Goal: Task Accomplishment & Management: Complete application form

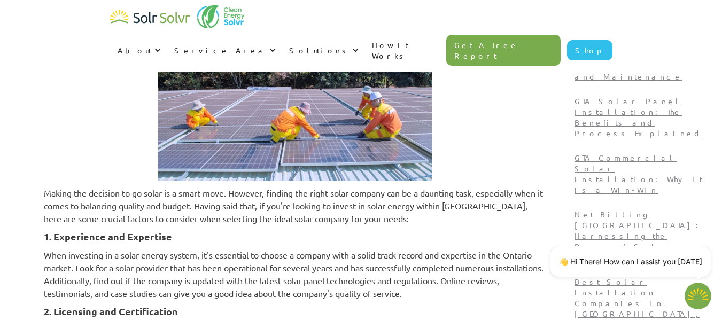
scroll to position [1015, 0]
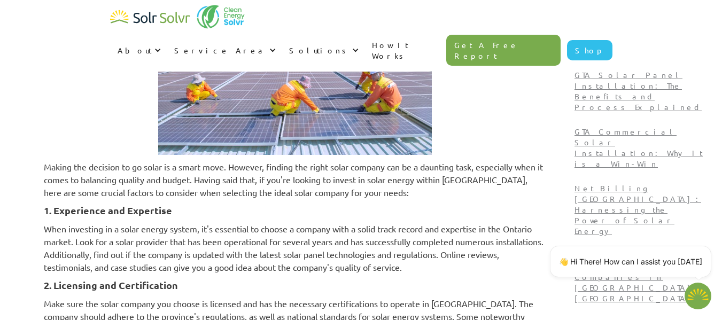
click at [148, 222] on p "When investing in a solar energy system, it's essential to choose a company wit…" at bounding box center [295, 247] width 502 height 51
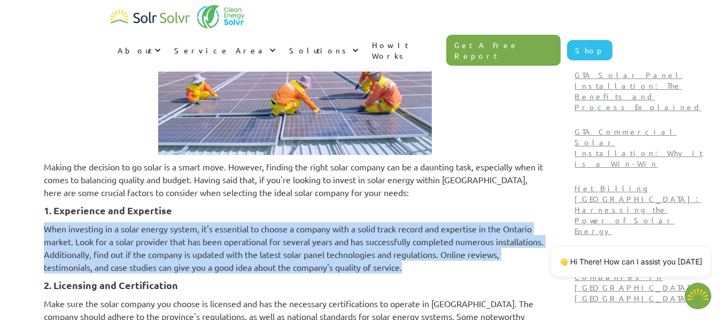
click at [148, 222] on p "When investing in a solar energy system, it's essential to choose a company wit…" at bounding box center [295, 247] width 502 height 51
drag, startPoint x: 110, startPoint y: 193, endPoint x: 558, endPoint y: 225, distance: 449.5
click at [546, 225] on p "When investing in a solar energy system, it's essential to choose a company wit…" at bounding box center [295, 247] width 502 height 51
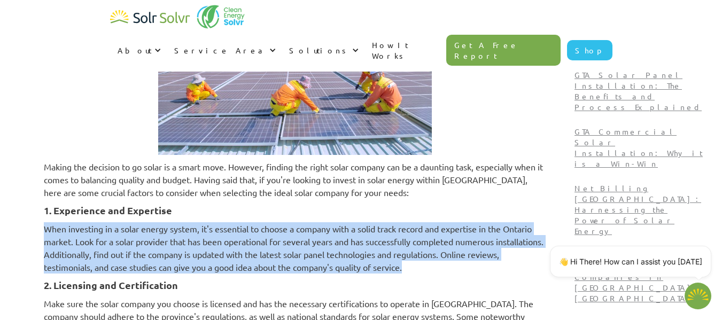
drag, startPoint x: 558, startPoint y: 225, endPoint x: 547, endPoint y: 224, distance: 11.3
click at [546, 224] on p "When investing in a solar energy system, it's essential to choose a company wit…" at bounding box center [295, 247] width 502 height 51
click at [420, 222] on p "When investing in a solar energy system, it's essential to choose a company wit…" at bounding box center [295, 247] width 502 height 51
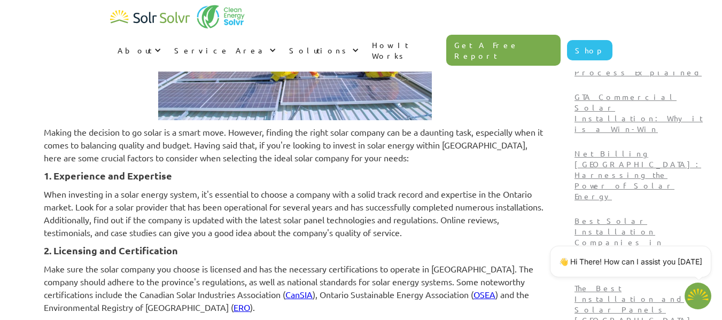
scroll to position [1069, 0]
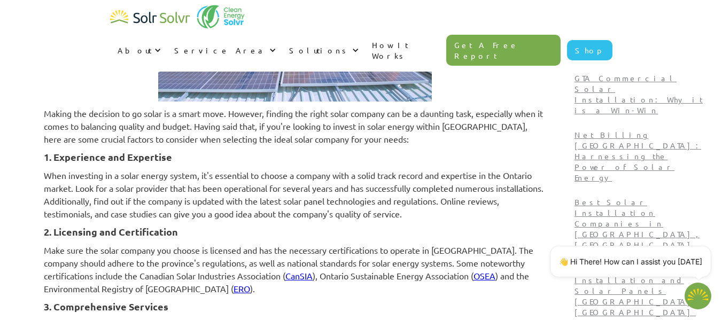
click at [236, 169] on p "When investing in a solar energy system, it's essential to choose a company wit…" at bounding box center [295, 194] width 502 height 51
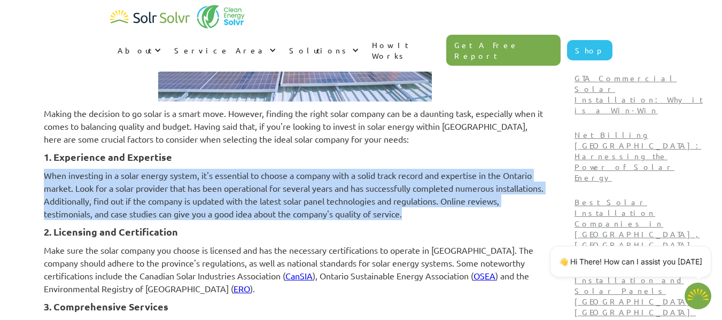
click at [236, 169] on p "When investing in a solar energy system, it's essential to choose a company wit…" at bounding box center [295, 194] width 502 height 51
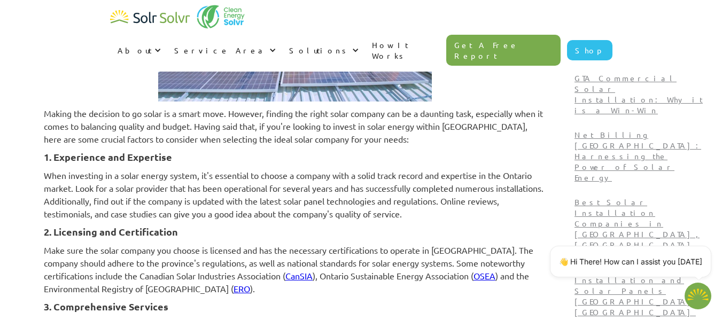
click at [285, 169] on p "When investing in a solar energy system, it's essential to choose a company wit…" at bounding box center [295, 194] width 502 height 51
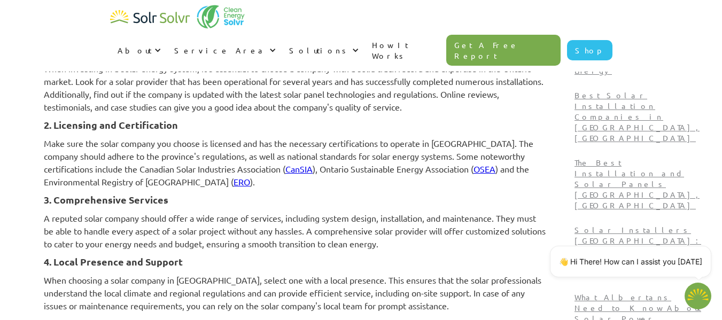
scroll to position [1122, 0]
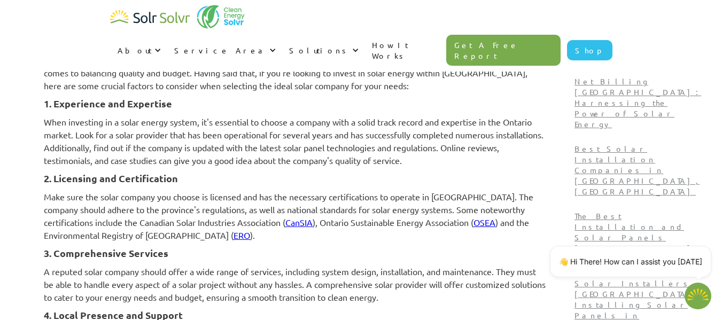
click at [159, 190] on p "Make sure the solar company you choose is licensed and has the necessary certif…" at bounding box center [295, 215] width 502 height 51
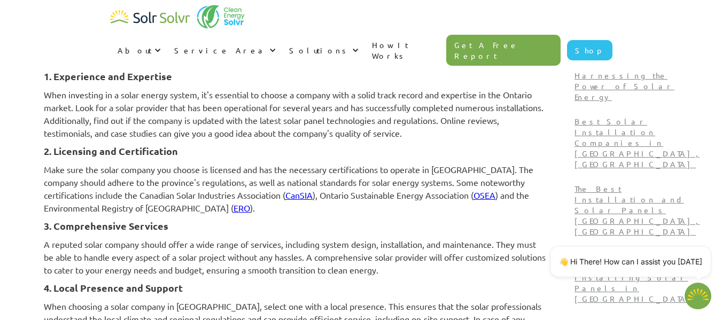
scroll to position [1176, 0]
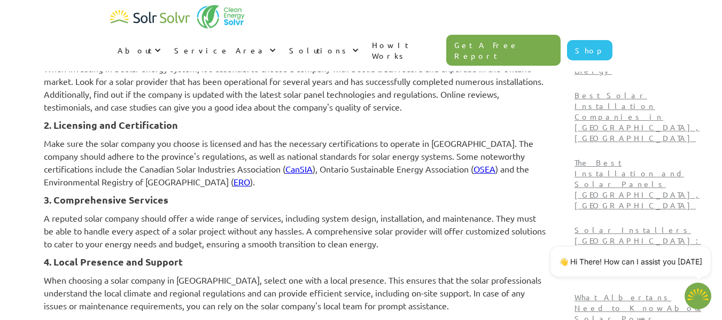
click at [193, 212] on p "A reputed solar company should offer a wide range of services, including system…" at bounding box center [295, 231] width 502 height 38
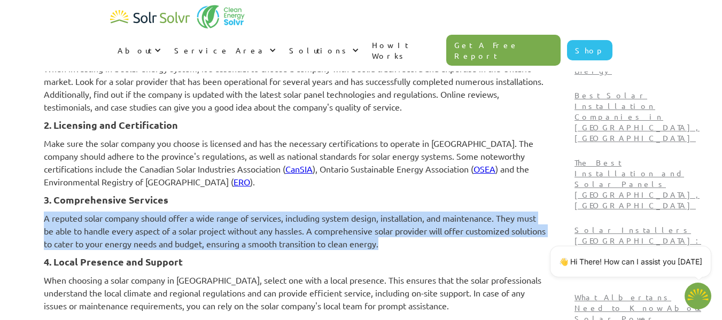
click at [192, 212] on p "A reputed solar company should offer a wide range of services, including system…" at bounding box center [295, 231] width 502 height 38
click at [196, 212] on p "A reputed solar company should offer a wide range of services, including system…" at bounding box center [295, 231] width 502 height 38
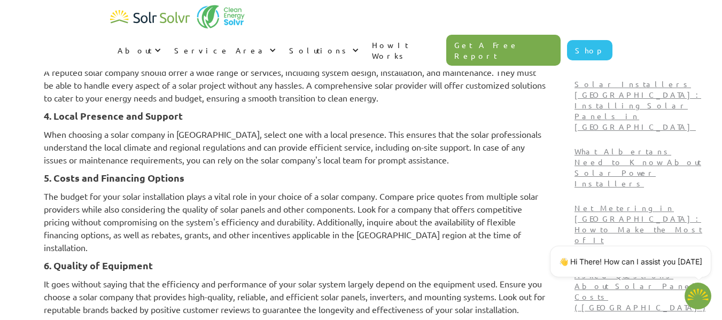
scroll to position [1336, 0]
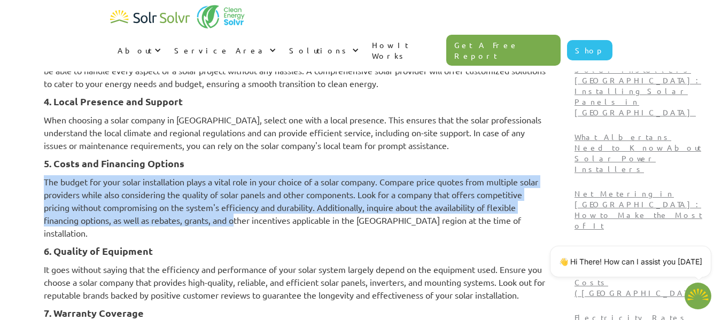
drag, startPoint x: 110, startPoint y: 143, endPoint x: 332, endPoint y: 178, distance: 225.1
click at [332, 178] on p "The budget for your solar installation plays a vital role in your choice of a s…" at bounding box center [295, 207] width 502 height 64
click at [332, 179] on p "The budget for your solar installation plays a vital role in your choice of a s…" at bounding box center [295, 207] width 502 height 64
click at [330, 181] on p "The budget for your solar installation plays a vital role in your choice of a s…" at bounding box center [295, 207] width 502 height 64
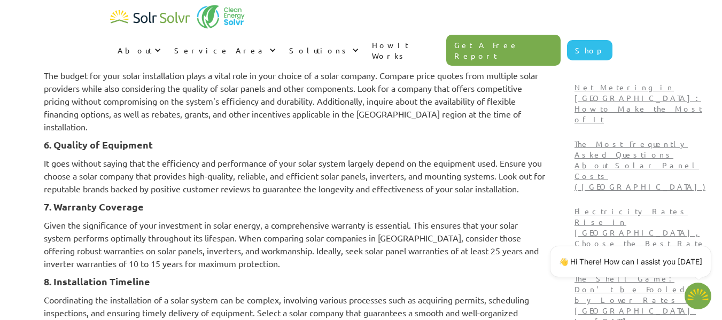
scroll to position [1443, 0]
click at [183, 156] on p "It goes without saying that the efficiency and performance of your solar system…" at bounding box center [295, 175] width 502 height 38
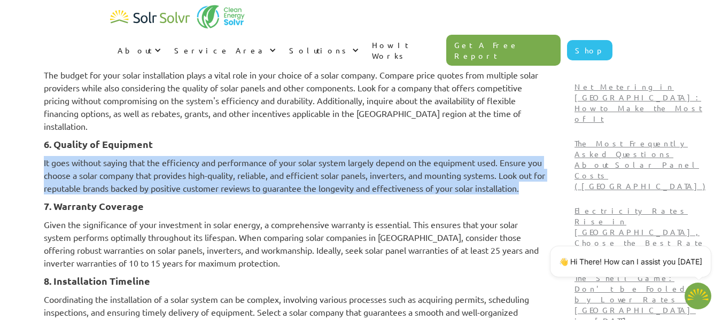
click at [183, 156] on p "It goes without saying that the efficiency and performance of your solar system…" at bounding box center [295, 175] width 502 height 38
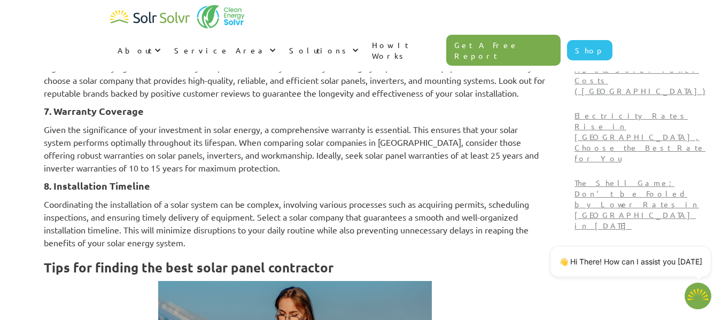
scroll to position [1550, 0]
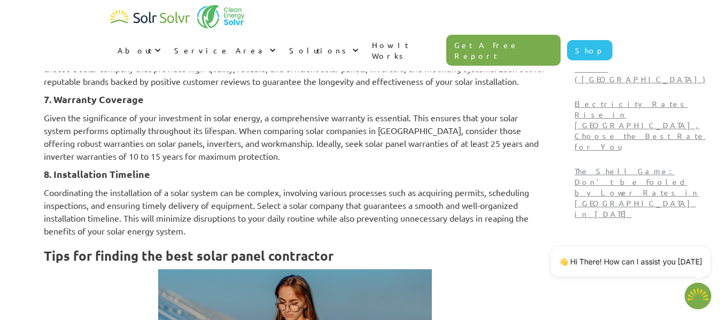
click at [176, 127] on p "Given the significance of your investment in solar energy, a comprehensive warr…" at bounding box center [295, 136] width 502 height 51
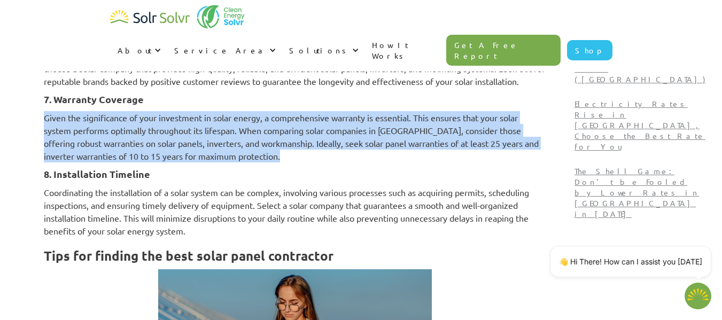
click at [176, 127] on p "Given the significance of your investment in solar energy, a comprehensive warr…" at bounding box center [295, 136] width 502 height 51
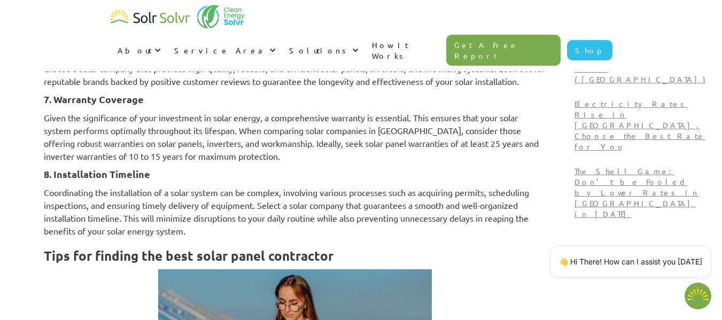
click at [151, 111] on p "Given the significance of your investment in solar energy, a comprehensive warr…" at bounding box center [295, 136] width 502 height 51
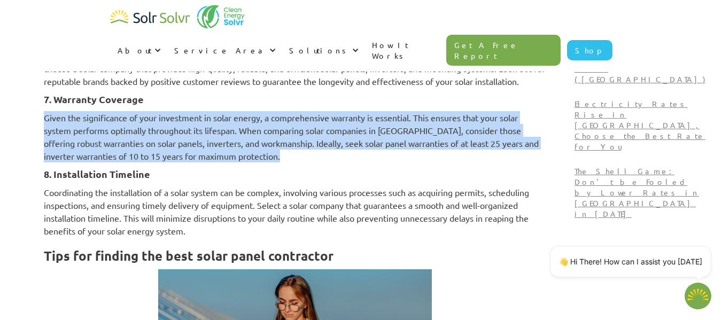
click at [151, 111] on p "Given the significance of your investment in solar energy, a comprehensive warr…" at bounding box center [295, 136] width 502 height 51
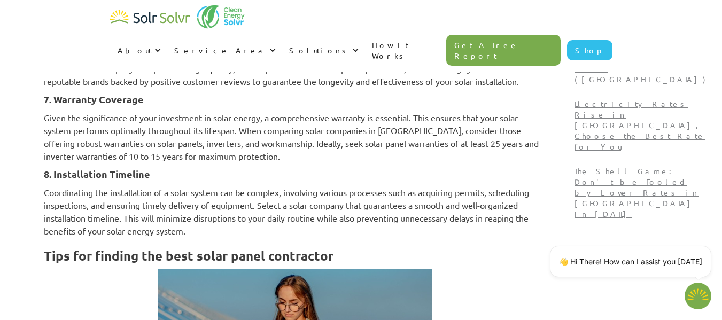
click at [154, 168] on h4 "8. Installation Timeline" at bounding box center [295, 174] width 502 height 13
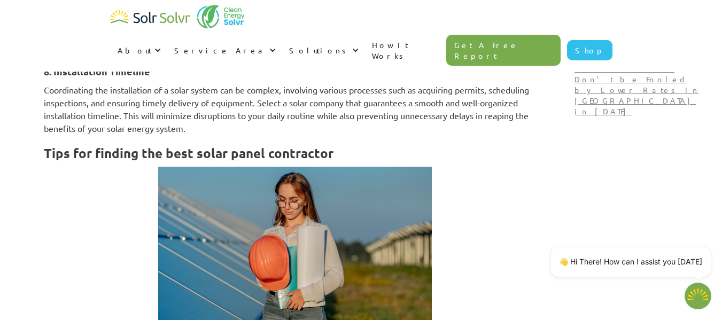
scroll to position [1496, 0]
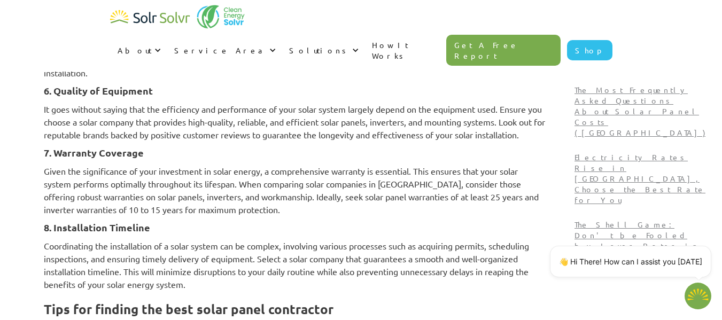
click at [224, 165] on p "Given the significance of your investment in solar energy, a comprehensive warr…" at bounding box center [295, 190] width 502 height 51
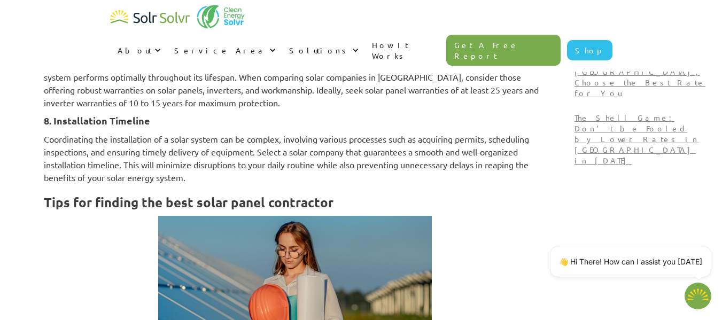
scroll to position [1657, 0]
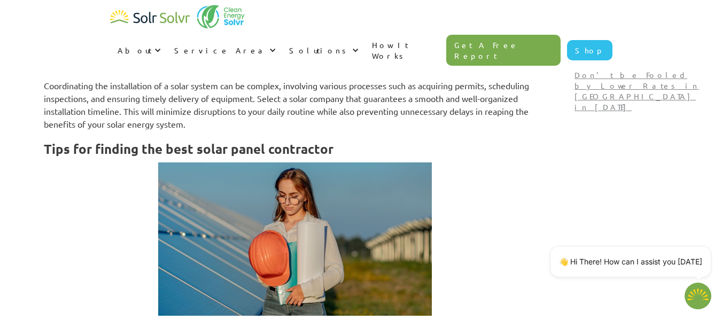
click at [418, 79] on p "Coordinating the installation of a solar system can be complex, involving vario…" at bounding box center [295, 104] width 502 height 51
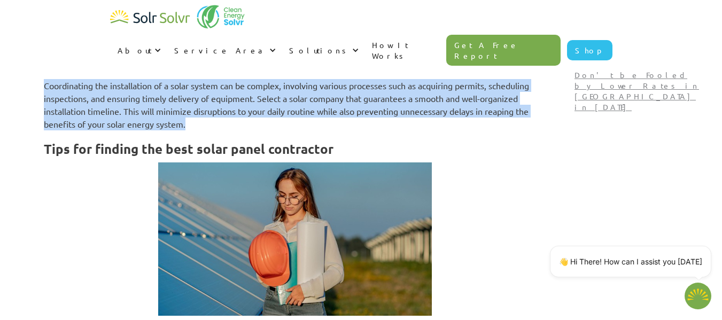
click at [418, 79] on p "Coordinating the installation of a solar system can be complex, involving vario…" at bounding box center [295, 104] width 502 height 51
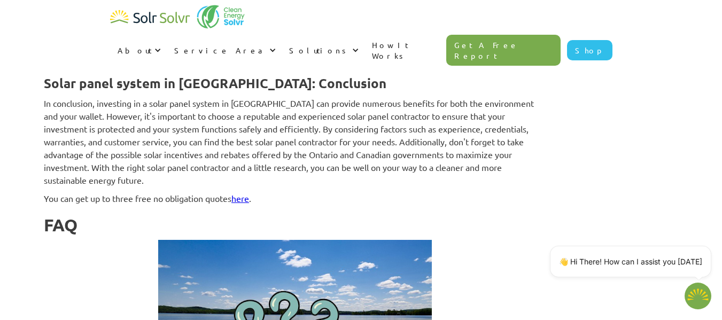
scroll to position [3046, 0]
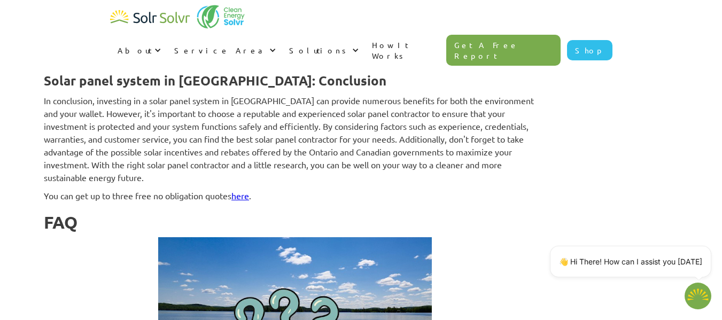
click at [477, 170] on p "In conclusion, investing in a solar panel system in [GEOGRAPHIC_DATA] can provi…" at bounding box center [295, 139] width 502 height 90
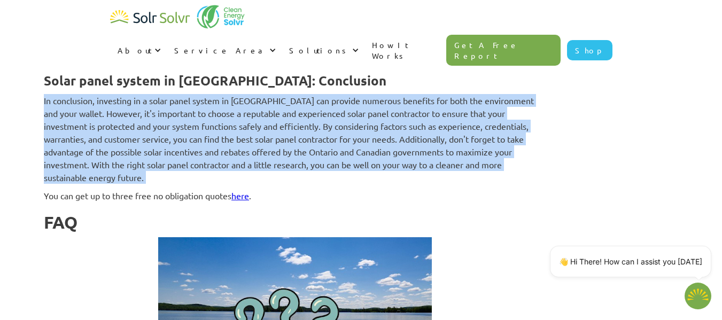
click at [477, 170] on p "In conclusion, investing in a solar panel system in [GEOGRAPHIC_DATA] can provi…" at bounding box center [295, 139] width 502 height 90
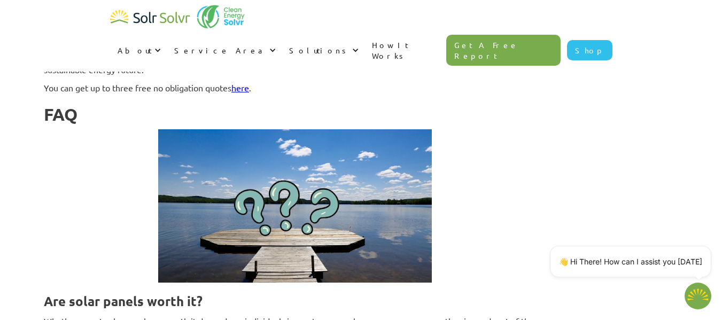
scroll to position [3153, 0]
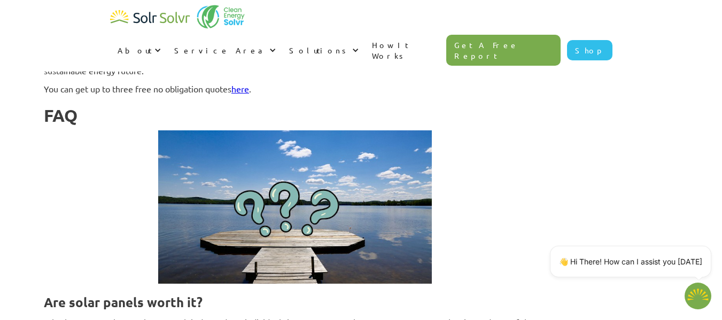
click at [249, 89] on link "here" at bounding box center [240, 88] width 18 height 11
type textarea "x"
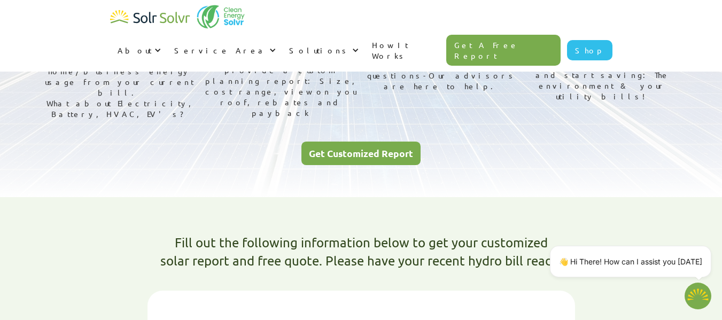
scroll to position [214, 0]
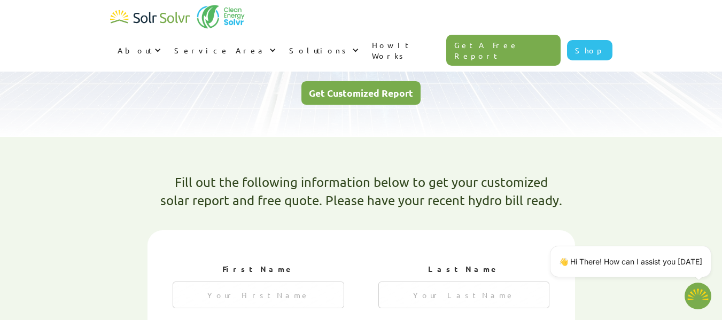
click at [351, 88] on div "Get Customized Report" at bounding box center [361, 93] width 104 height 10
type textarea "x"
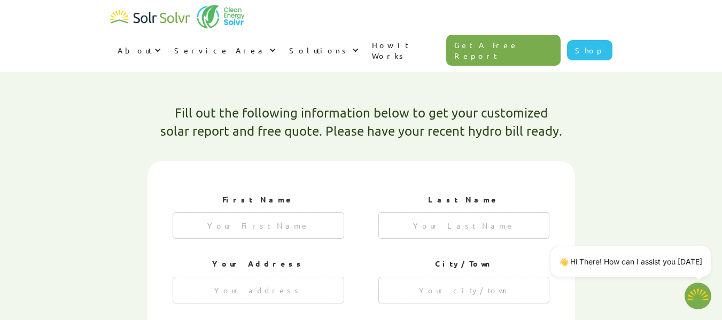
scroll to position [286, 0]
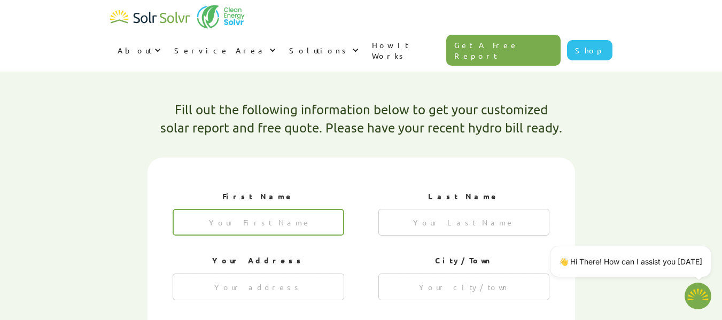
click at [275, 209] on input "1 of 4" at bounding box center [259, 222] width 172 height 27
type input "James"
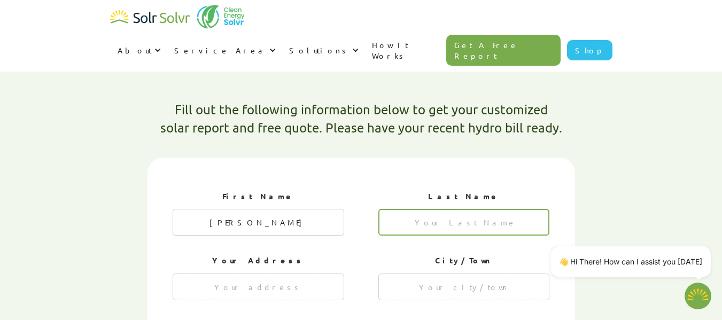
click at [483, 209] on input "1 of 4" at bounding box center [464, 222] width 172 height 27
type input "Tokarz"
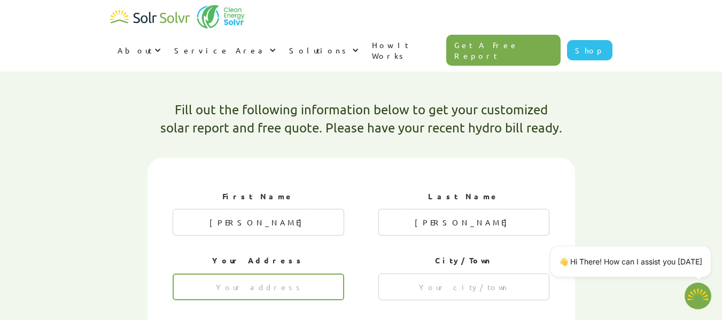
click at [254, 274] on input "1 of 4" at bounding box center [259, 287] width 172 height 27
type input "58 Childerhose Crescent"
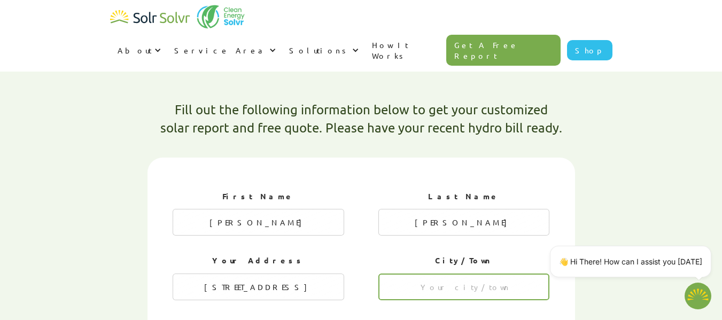
click at [481, 274] on input "1 of 4" at bounding box center [464, 287] width 172 height 27
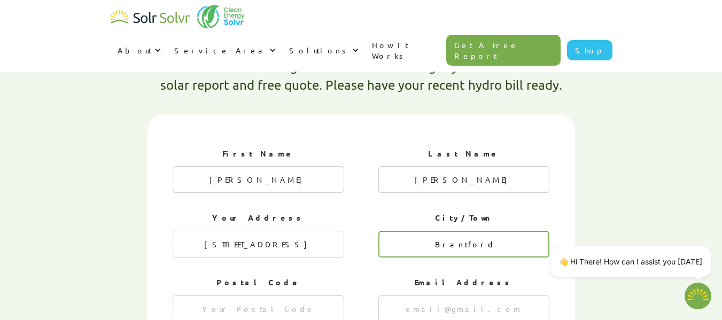
scroll to position [393, 0]
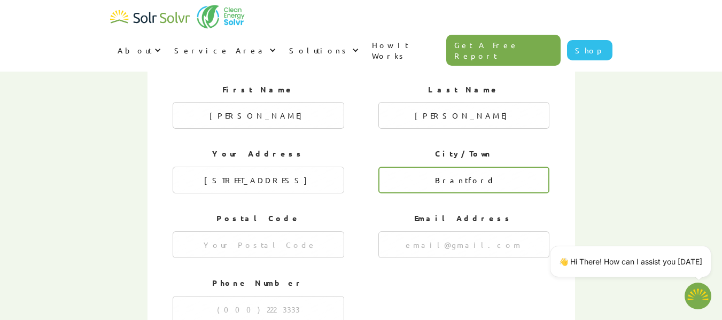
type input "Brantford"
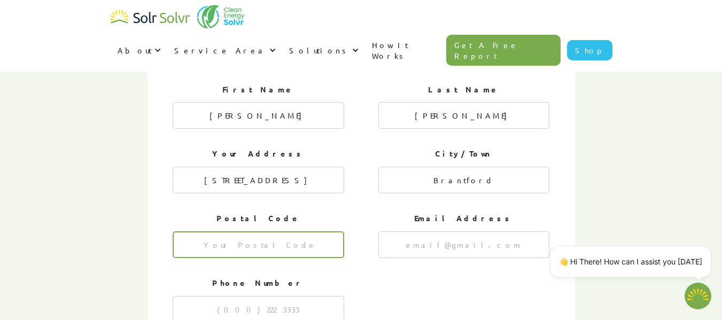
click at [285, 231] on input "1 of 4" at bounding box center [259, 244] width 172 height 27
type input "N3P1Z7"
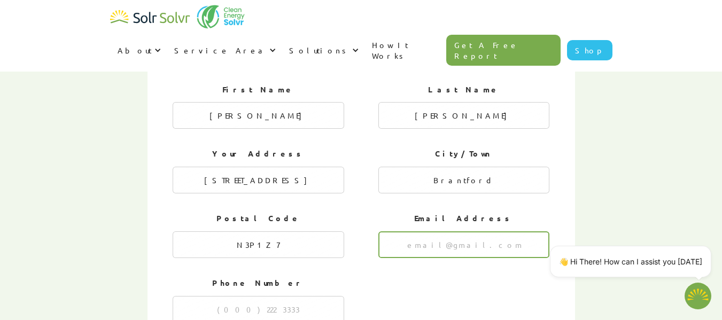
click at [455, 231] on input "1 of 4" at bounding box center [464, 244] width 172 height 27
type input "jatokarz@yahoo.com"
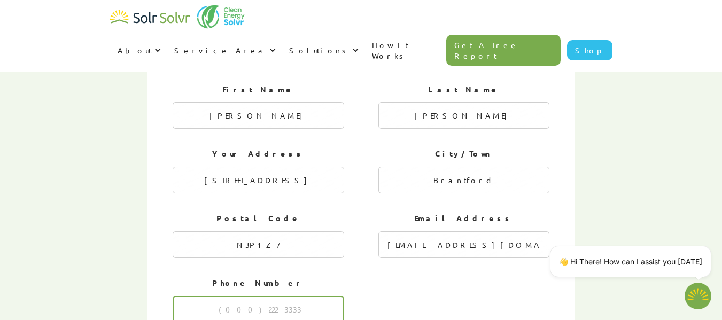
click at [276, 296] on input "1 of 4" at bounding box center [259, 309] width 172 height 27
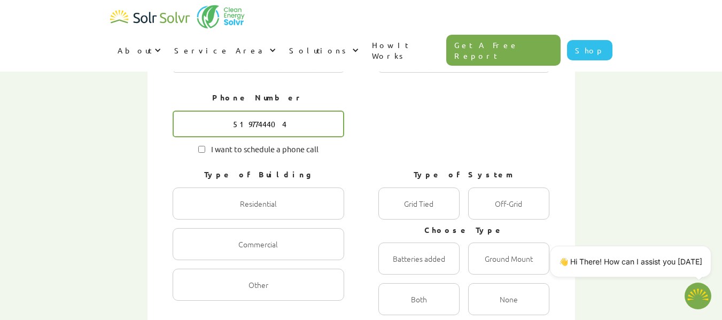
scroll to position [607, 0]
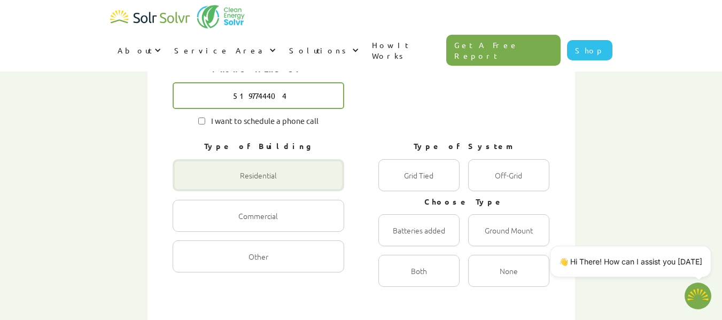
type input "5197744404"
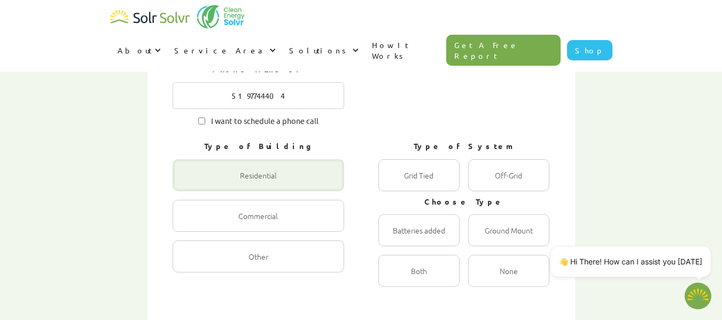
click at [286, 159] on div "1 of 4" at bounding box center [259, 175] width 172 height 32
click at [188, 183] on input "Residential Radio" at bounding box center [184, 186] width 7 height 7
radio input "true"
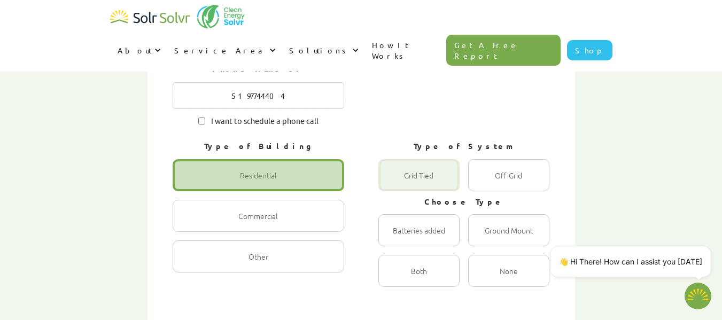
click at [424, 159] on div "1 of 4" at bounding box center [418, 175] width 81 height 32
click at [393, 183] on Tied "Grid Tied Radio" at bounding box center [389, 186] width 7 height 7
radio Tied "true"
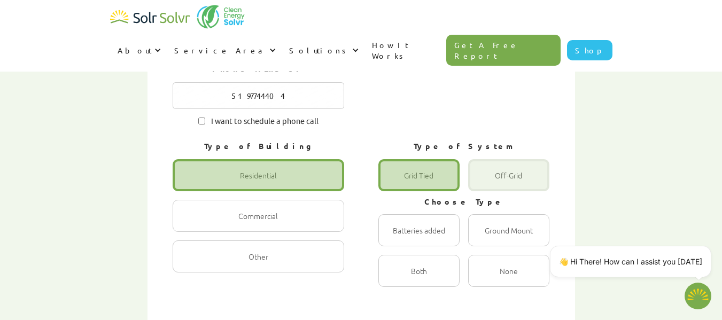
click at [510, 159] on div "1 of 4" at bounding box center [508, 175] width 81 height 32
click at [483, 183] on input "Off-Grid Radio" at bounding box center [479, 186] width 7 height 7
radio input "true"
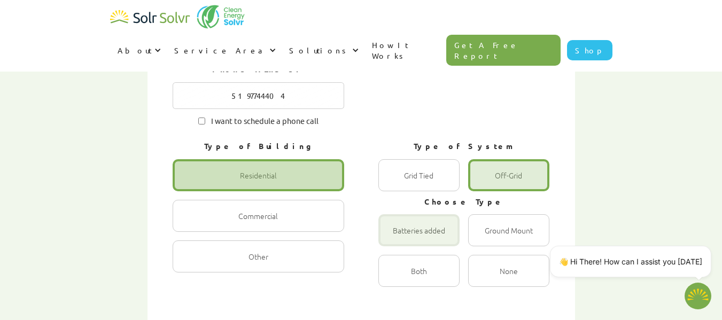
click at [421, 214] on div "1 of 4" at bounding box center [418, 230] width 81 height 32
click at [393, 238] on input "Batteries added Radio" at bounding box center [389, 241] width 7 height 7
radio input "true"
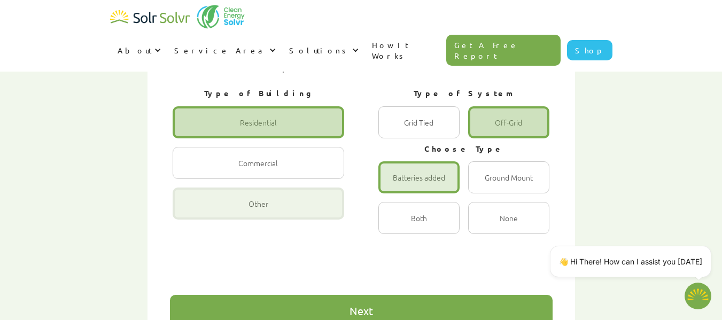
scroll to position [661, 0]
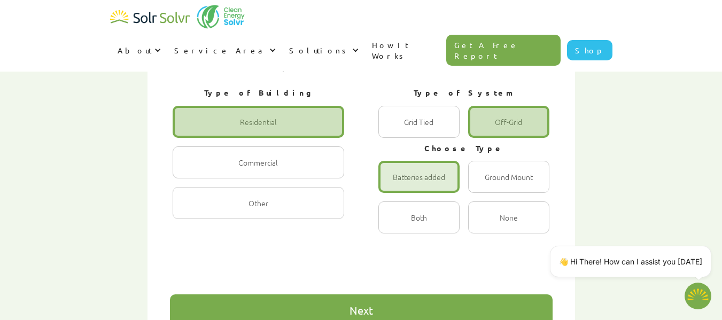
click at [359, 305] on div "Next" at bounding box center [362, 310] width 24 height 11
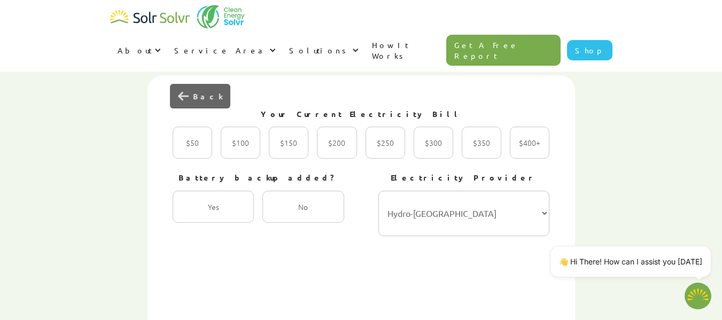
scroll to position [340, 0]
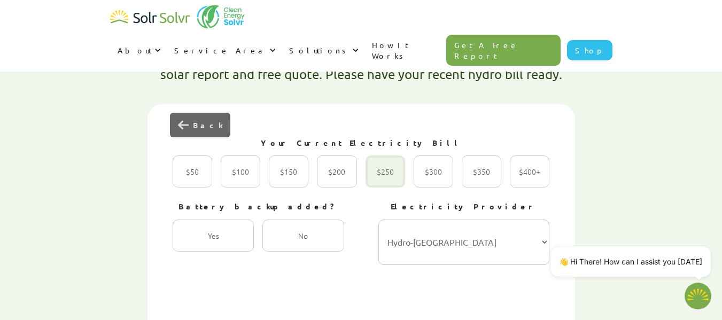
click at [381, 156] on div "2 of 4" at bounding box center [386, 172] width 40 height 32
click at [380, 180] on input "$250 Radio" at bounding box center [377, 183] width 7 height 7
radio input "true"
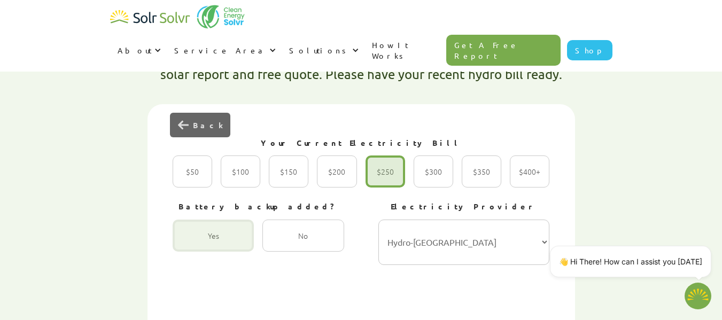
click at [220, 220] on div "2 of 4" at bounding box center [213, 236] width 81 height 32
click at [188, 244] on input "Yes Radio" at bounding box center [184, 247] width 7 height 7
radio input "true"
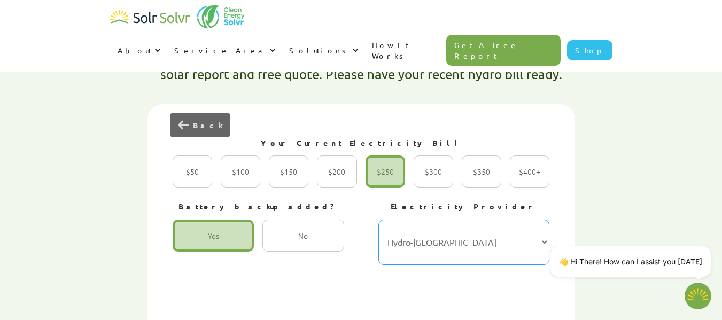
click at [532, 220] on select "Hydro-Québec Hydro One Ontario Power Generation BC Hydro Alectra Utilities ENMA…" at bounding box center [464, 242] width 172 height 45
select select "Ontario Power Generation"
click at [378, 220] on select "Hydro-Québec Hydro One Ontario Power Generation BC Hydro Alectra Utilities ENMA…" at bounding box center [464, 242] width 172 height 45
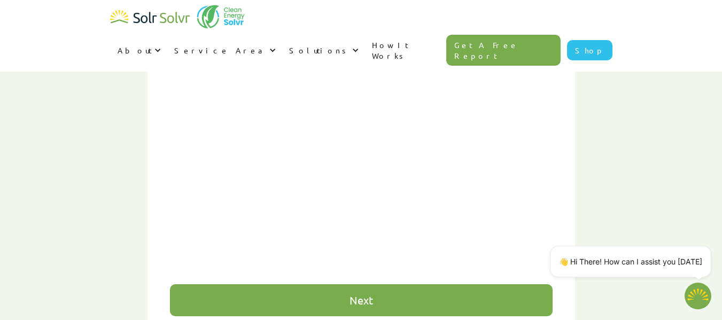
scroll to position [767, 0]
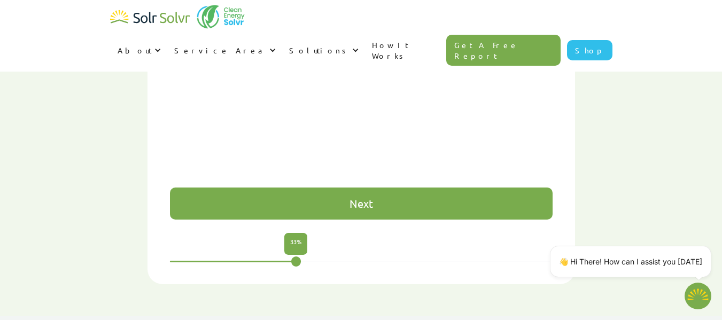
click at [366, 198] on div "Next" at bounding box center [362, 203] width 24 height 11
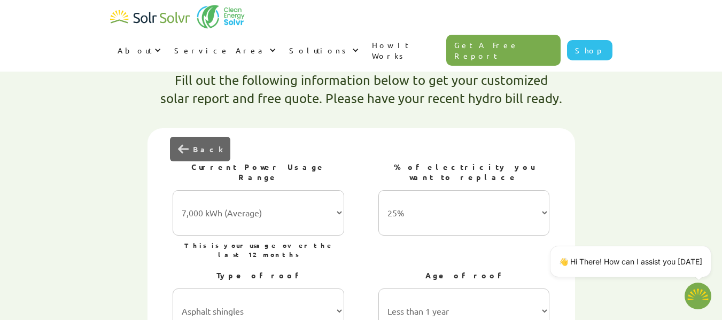
scroll to position [340, 0]
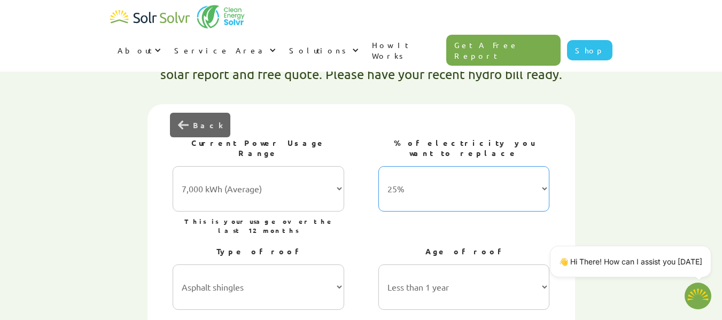
click at [543, 166] on select "25% 50% 75% 100%" at bounding box center [464, 188] width 172 height 45
select select "100%"
click at [378, 166] on select "25% 50% 75% 100%" at bounding box center [464, 188] width 172 height 45
click at [342, 166] on select "7,000 kWh (Average) 10,000 kWh 15,000 kWh 20,000 kWh 25,000 kWh+" at bounding box center [259, 188] width 172 height 45
select select "10,000 kWh"
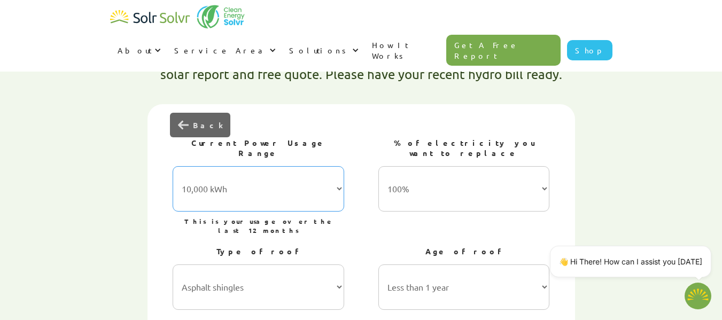
click at [173, 166] on select "7,000 kWh (Average) 10,000 kWh 15,000 kWh 20,000 kWh 25,000 kWh+" at bounding box center [259, 188] width 172 height 45
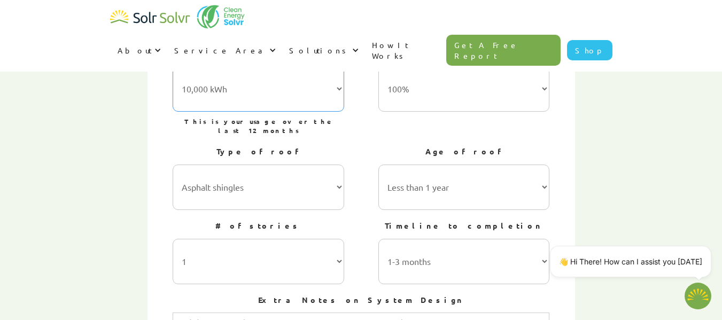
scroll to position [447, 0]
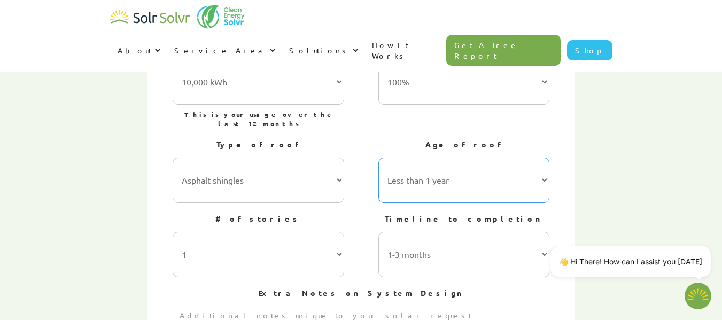
click at [544, 158] on select "Less than 1 year 1-5 years 5-10 years 10-15 years 20-30 years 30+ years" at bounding box center [464, 180] width 172 height 45
select select "1-5 years"
click at [378, 158] on select "Less than 1 year 1-5 years 5-10 years 10-15 years 20-30 years 30+ years" at bounding box center [464, 180] width 172 height 45
click at [337, 232] on select "1 2 3 or more" at bounding box center [259, 254] width 172 height 45
click at [173, 232] on select "1 2 3 or more" at bounding box center [259, 254] width 172 height 45
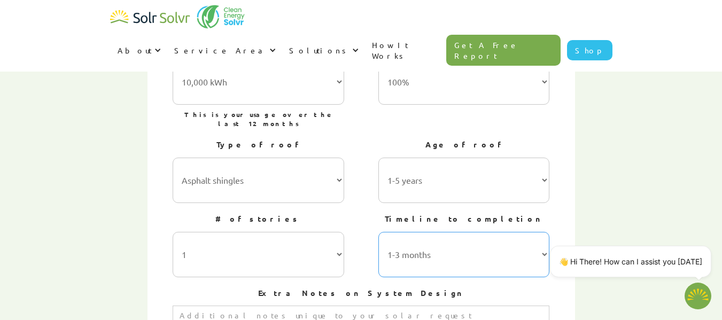
click at [457, 232] on select "1-3 months 3-6 months 6-12 months 12-24 months 24+ months" at bounding box center [464, 254] width 172 height 45
select select "3-6 months"
click at [378, 232] on select "1-3 months 3-6 months 6-12 months 12-24 months 24+ months" at bounding box center [464, 254] width 172 height 45
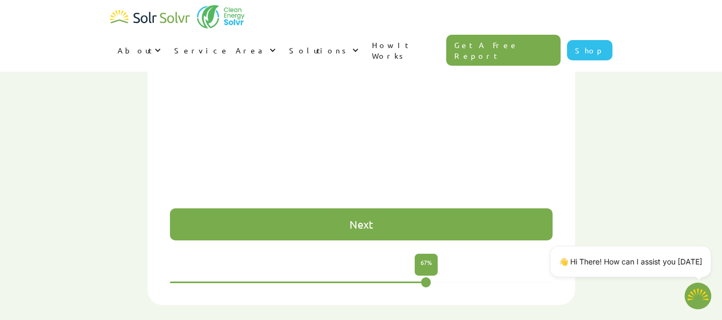
scroll to position [767, 0]
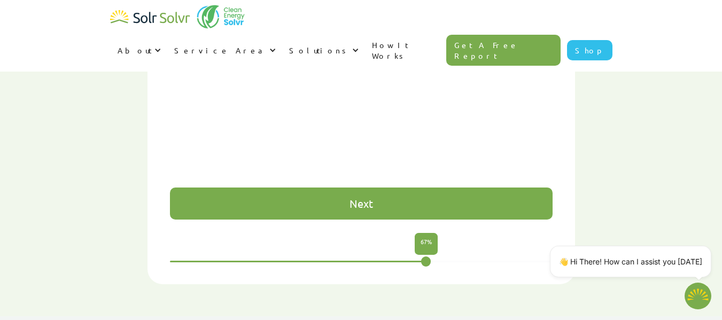
click at [401, 188] on div "Next" at bounding box center [361, 204] width 383 height 32
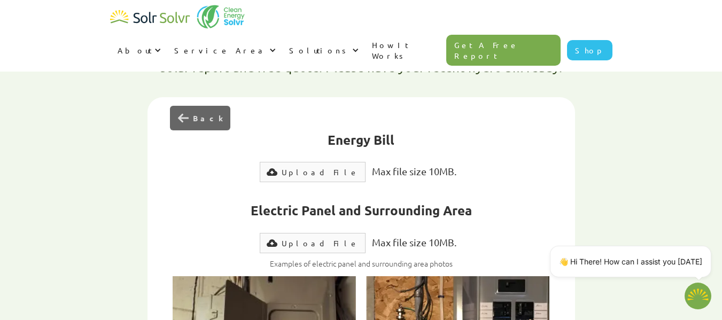
scroll to position [340, 0]
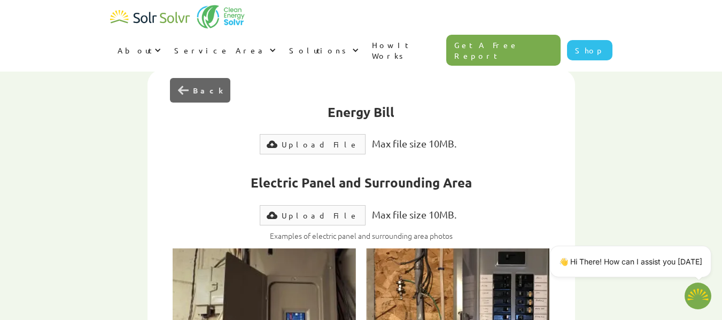
scroll to position [393, 0]
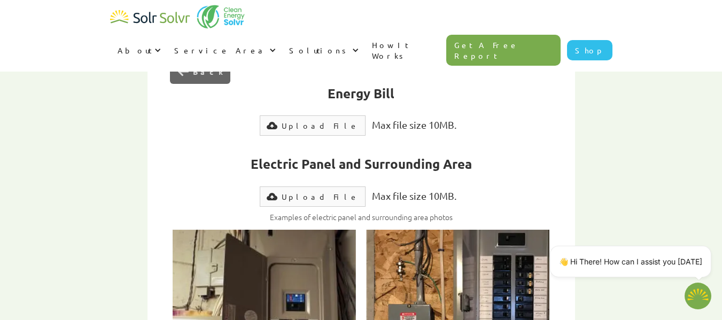
type textarea "x"
click at [319, 120] on div "Upload File" at bounding box center [320, 125] width 77 height 11
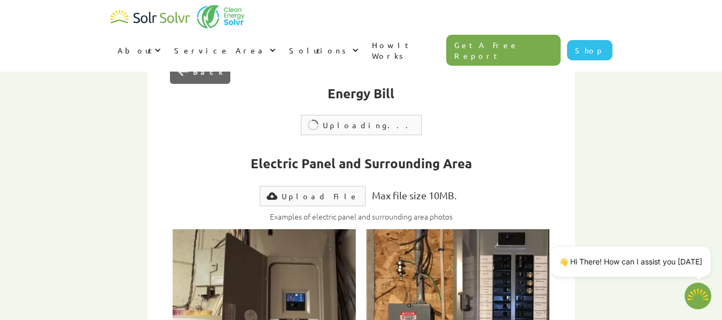
type input "Submit"
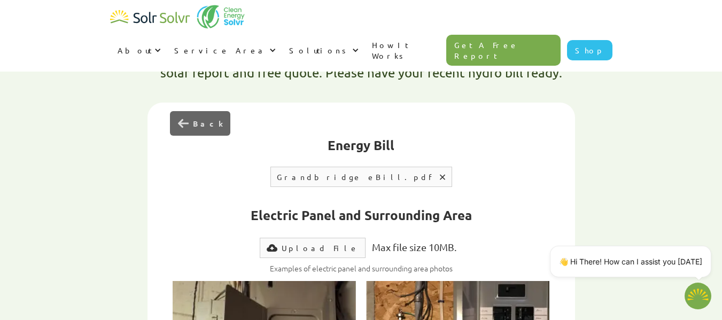
scroll to position [340, 0]
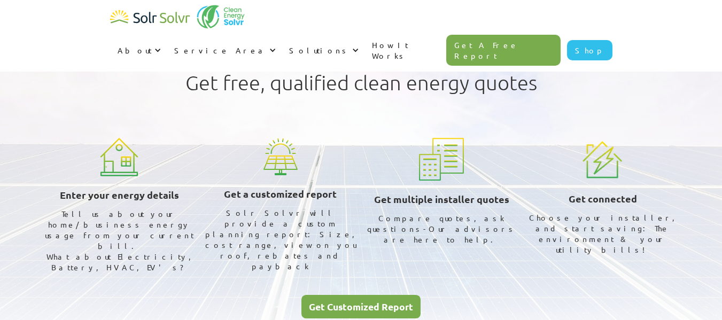
select select "Ontario Power Generation"
select select "10,000 kWh"
select select "100%"
select select "1-5 years"
select select "3-6 months"
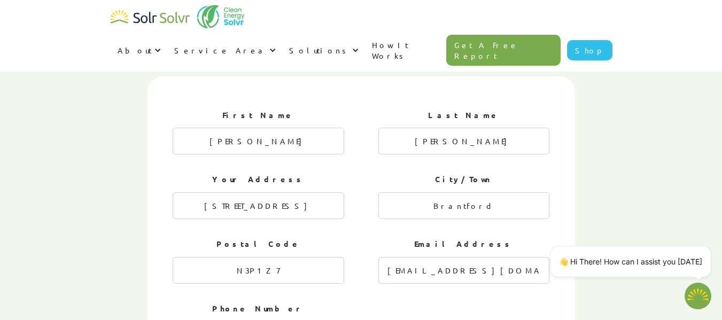
type textarea "x"
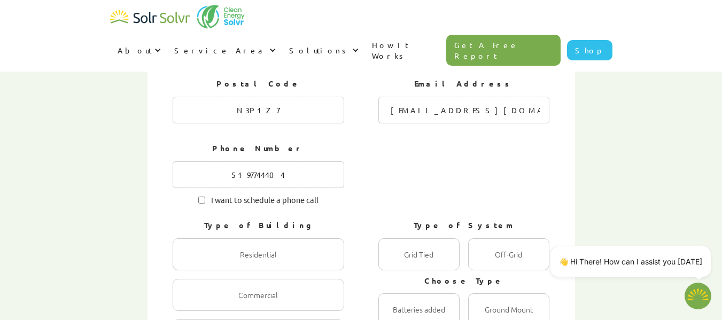
scroll to position [581, 0]
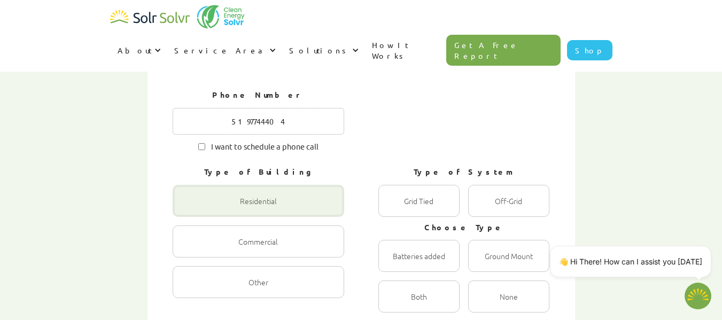
click at [241, 185] on div "1 of 4" at bounding box center [259, 201] width 172 height 32
click at [188, 209] on input "Residential Radio" at bounding box center [184, 212] width 7 height 7
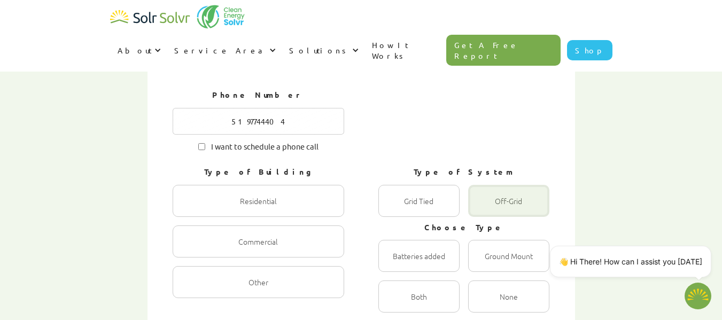
click at [510, 185] on div "1 of 4" at bounding box center [508, 201] width 81 height 32
click at [483, 209] on input "Off-Grid Radio" at bounding box center [479, 212] width 7 height 7
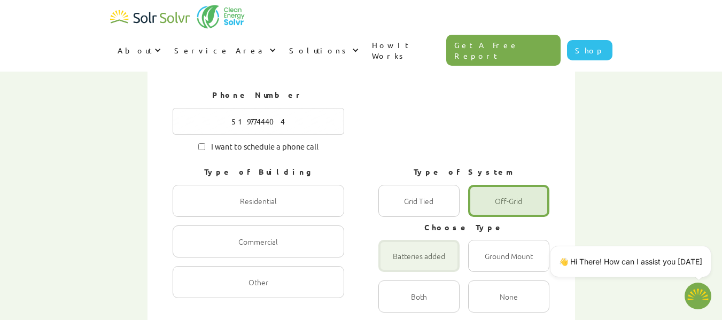
click at [429, 240] on div "1 of 4" at bounding box center [418, 256] width 81 height 32
click at [393, 264] on input "Batteries added Radio" at bounding box center [389, 267] width 7 height 7
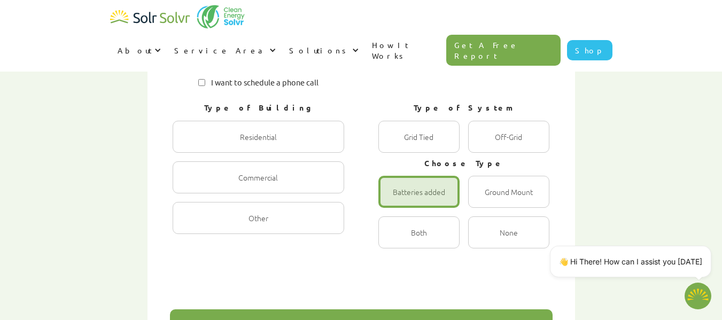
scroll to position [688, 0]
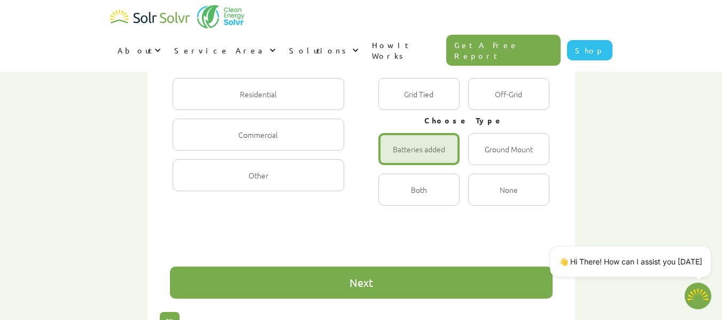
click at [388, 267] on div "Next" at bounding box center [361, 283] width 383 height 32
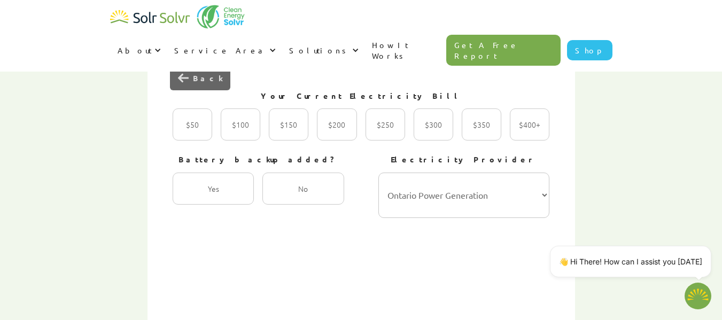
scroll to position [368, 0]
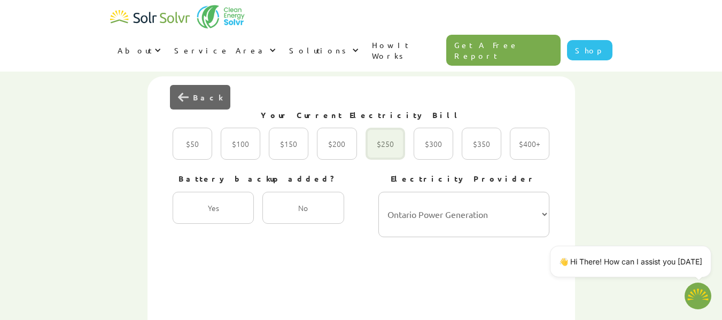
click at [387, 128] on div "2 of 4" at bounding box center [386, 144] width 40 height 32
click at [380, 152] on input "$250 Radio" at bounding box center [377, 155] width 7 height 7
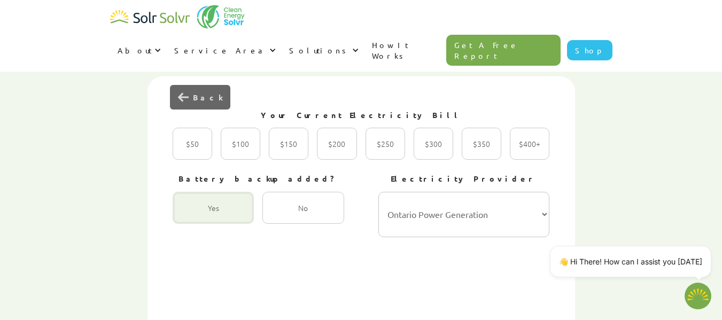
click at [221, 192] on div "2 of 4" at bounding box center [213, 208] width 81 height 32
click at [188, 216] on input "Yes Radio" at bounding box center [184, 219] width 7 height 7
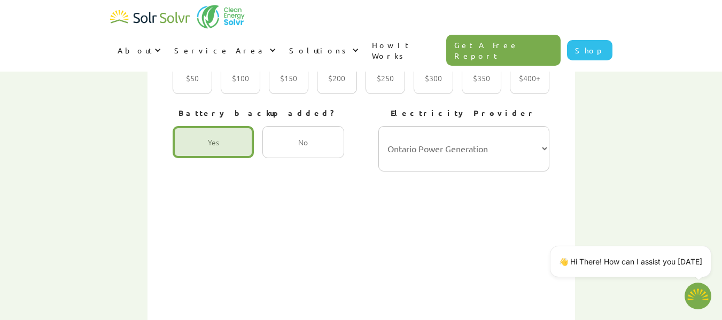
scroll to position [635, 0]
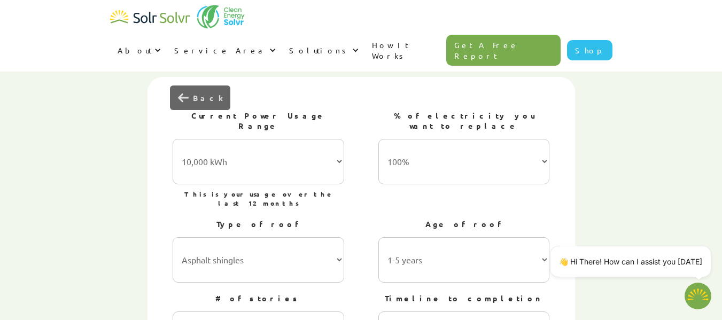
scroll to position [368, 0]
click at [338, 138] on select "7,000 kWh (Average) 10,000 kWh 15,000 kWh 20,000 kWh 25,000 kWh+" at bounding box center [259, 160] width 172 height 45
select select "15,000 kWh"
click at [173, 138] on select "7,000 kWh (Average) 10,000 kWh 15,000 kWh 20,000 kWh 25,000 kWh+" at bounding box center [259, 160] width 172 height 45
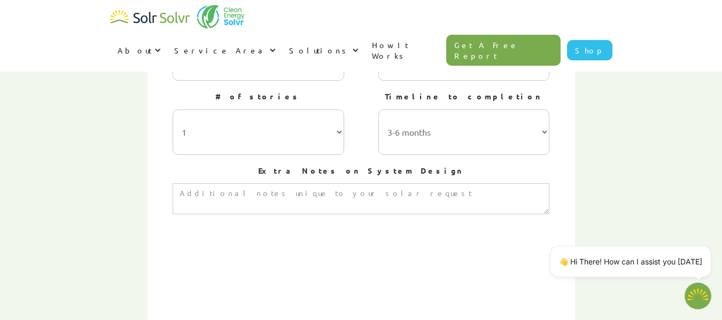
scroll to position [742, 0]
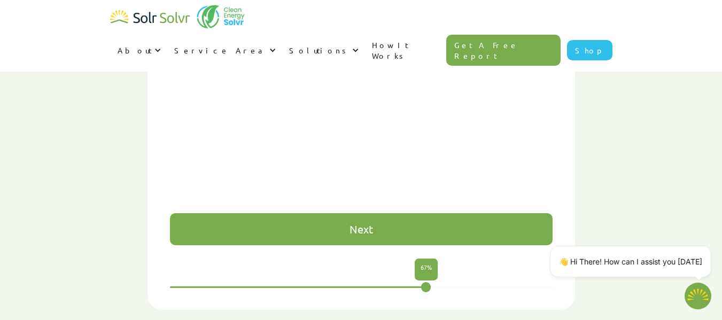
click at [368, 224] on div "Next" at bounding box center [362, 229] width 24 height 11
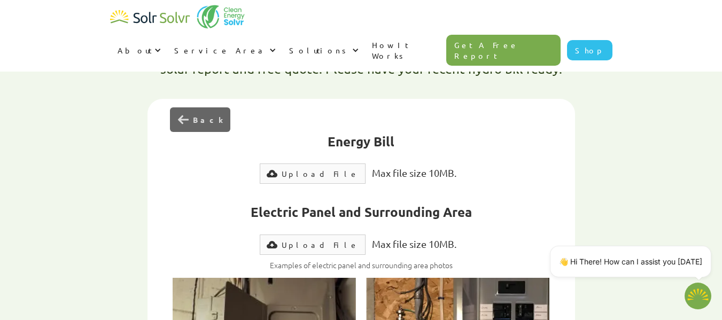
scroll to position [314, 0]
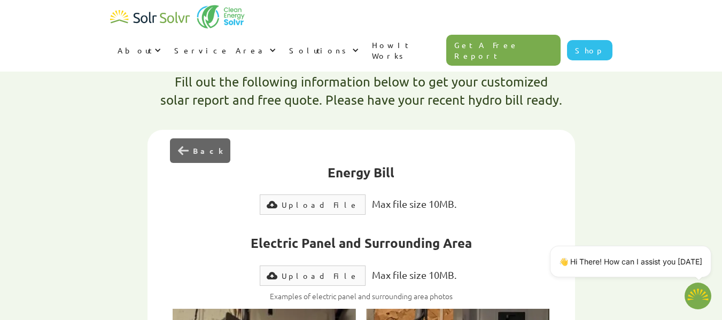
click at [320, 199] on div "Upload File" at bounding box center [320, 204] width 77 height 11
type textarea "x"
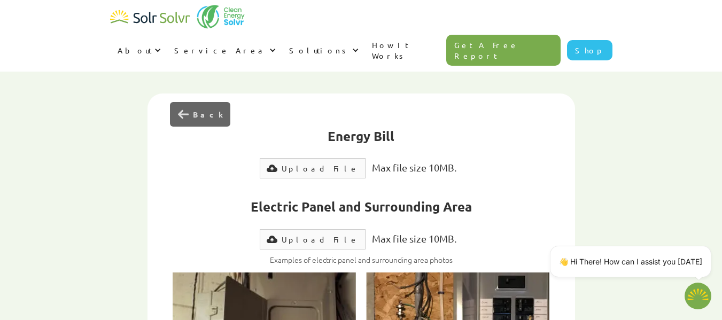
scroll to position [368, 0]
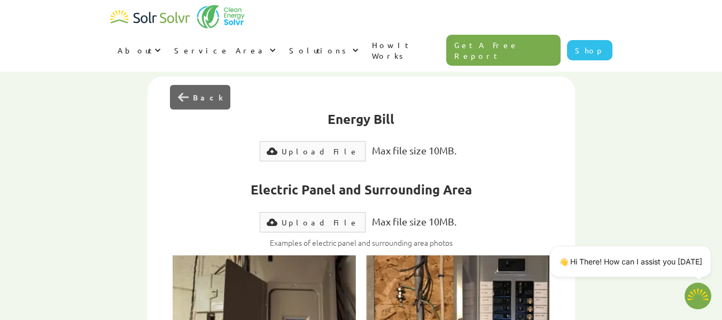
click at [311, 146] on div "Upload File" at bounding box center [320, 151] width 77 height 11
click at [311, 217] on div "Upload File" at bounding box center [320, 222] width 77 height 11
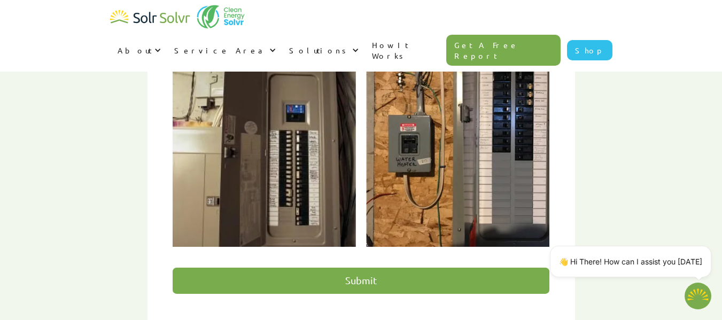
scroll to position [581, 0]
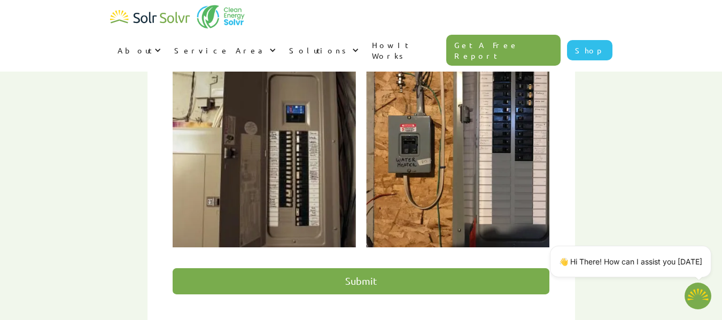
click at [368, 268] on input "Submit" at bounding box center [361, 281] width 377 height 26
type input "Please wait..."
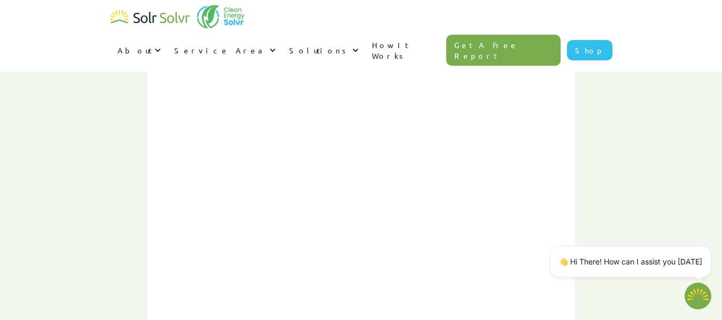
type textarea "x"
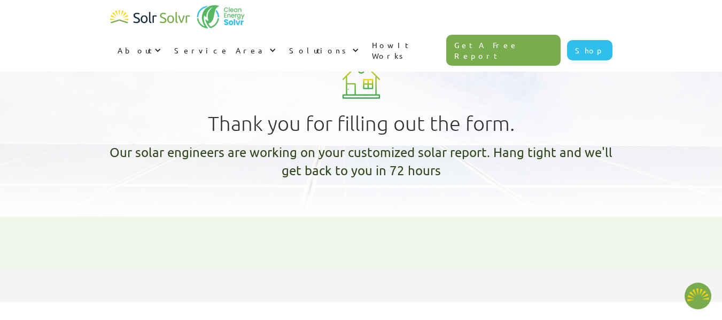
type textarea "x"
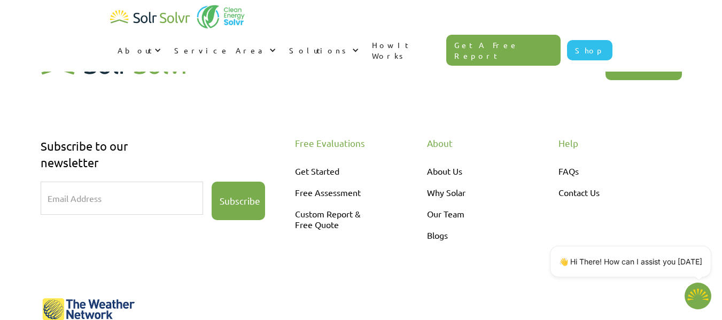
scroll to position [267, 0]
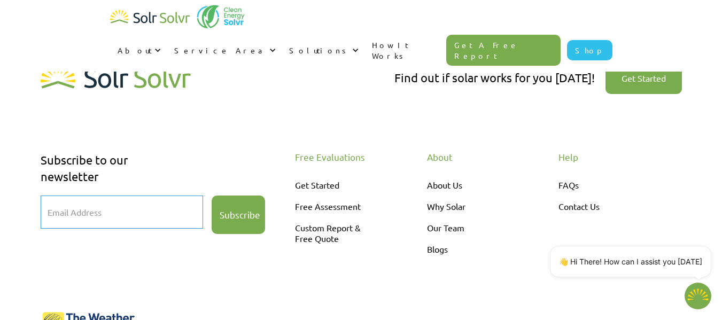
click at [113, 209] on input "Email Form" at bounding box center [122, 212] width 162 height 33
